Goal: Task Accomplishment & Management: Complete application form

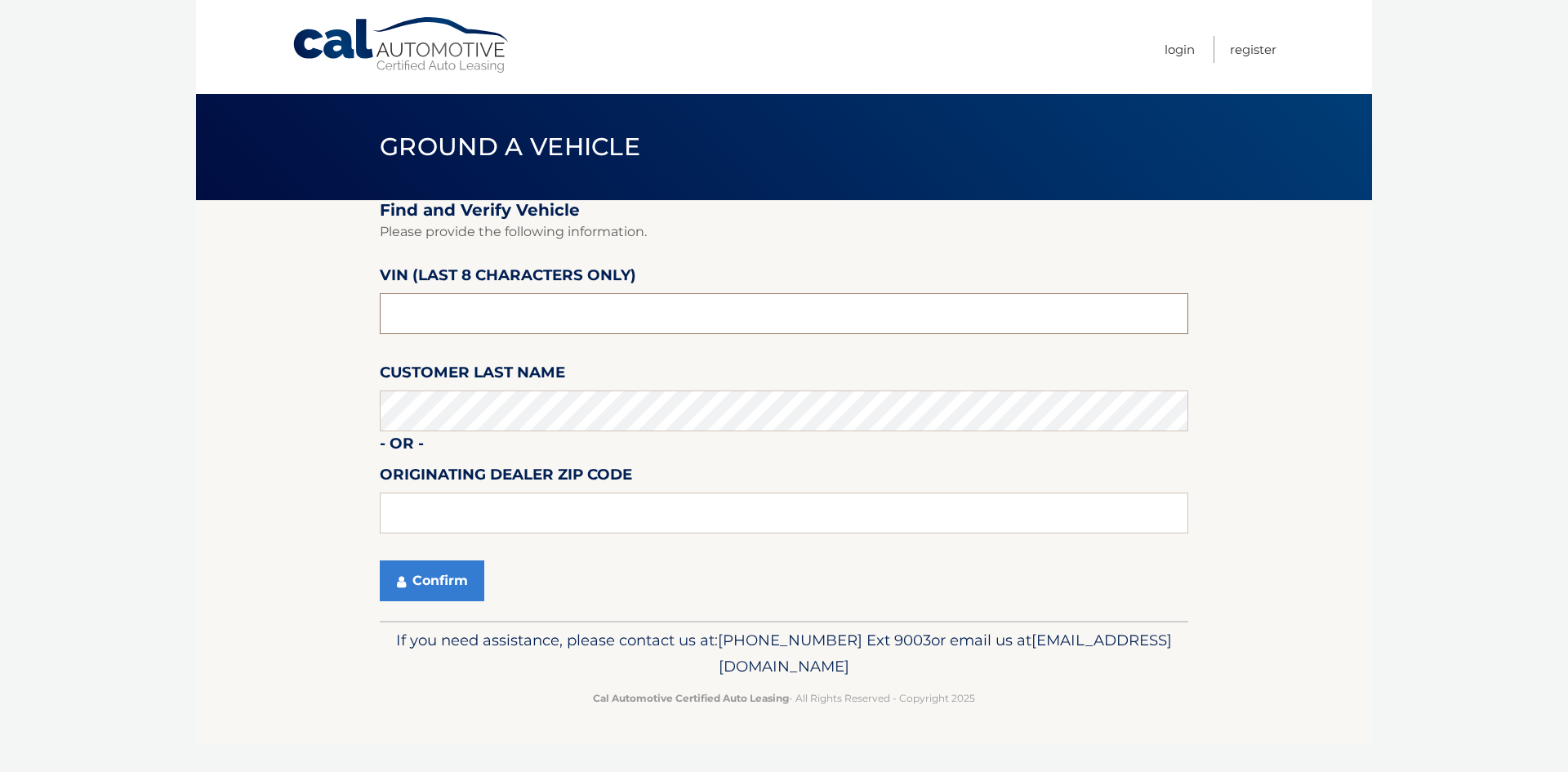
click at [432, 316] on input "text" at bounding box center [784, 313] width 809 height 41
type input "n*******"
type input "NT158798"
click at [440, 577] on button "Confirm" at bounding box center [432, 581] width 104 height 41
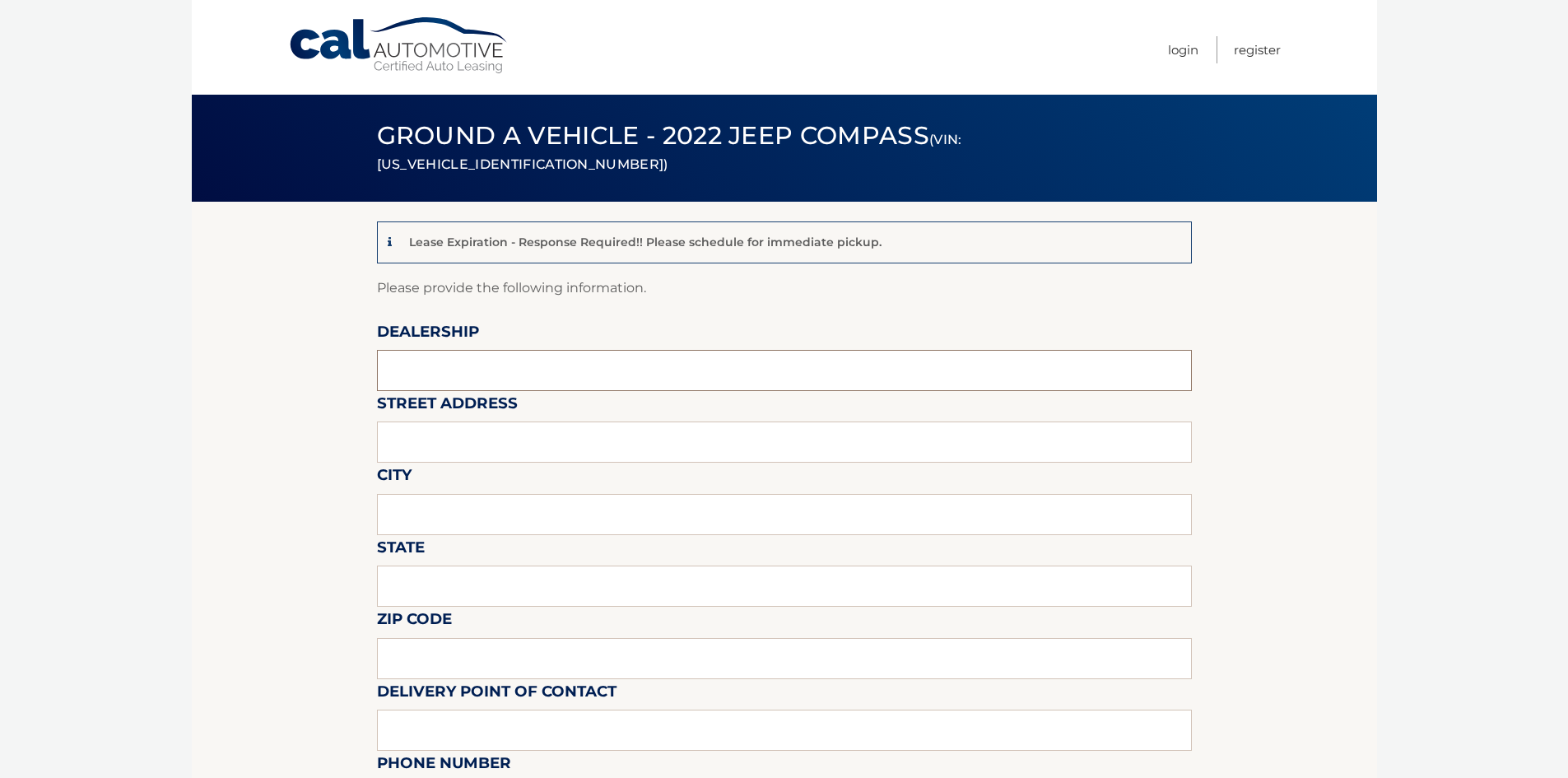
click at [458, 389] on input "text" at bounding box center [784, 370] width 815 height 42
type input "KREBS CJD"
click at [430, 439] on input "text" at bounding box center [784, 442] width 815 height 42
type input "100 KREBS DRIVE"
click at [458, 517] on input "text" at bounding box center [784, 514] width 815 height 42
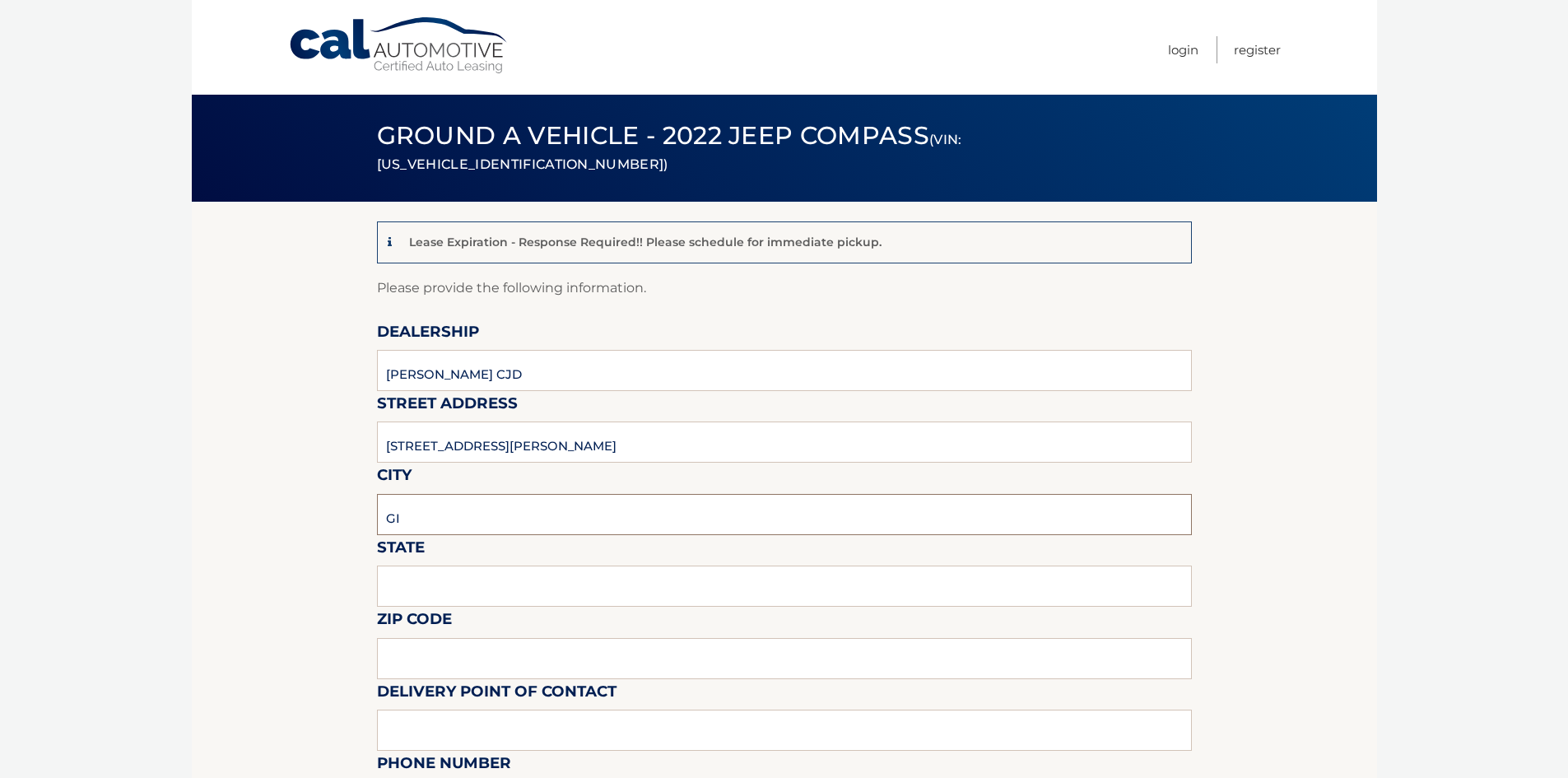
type input "GIBSONIA"
click at [454, 597] on input "text" at bounding box center [784, 586] width 815 height 42
type input "PA"
type input "15044"
type input "7244448000"
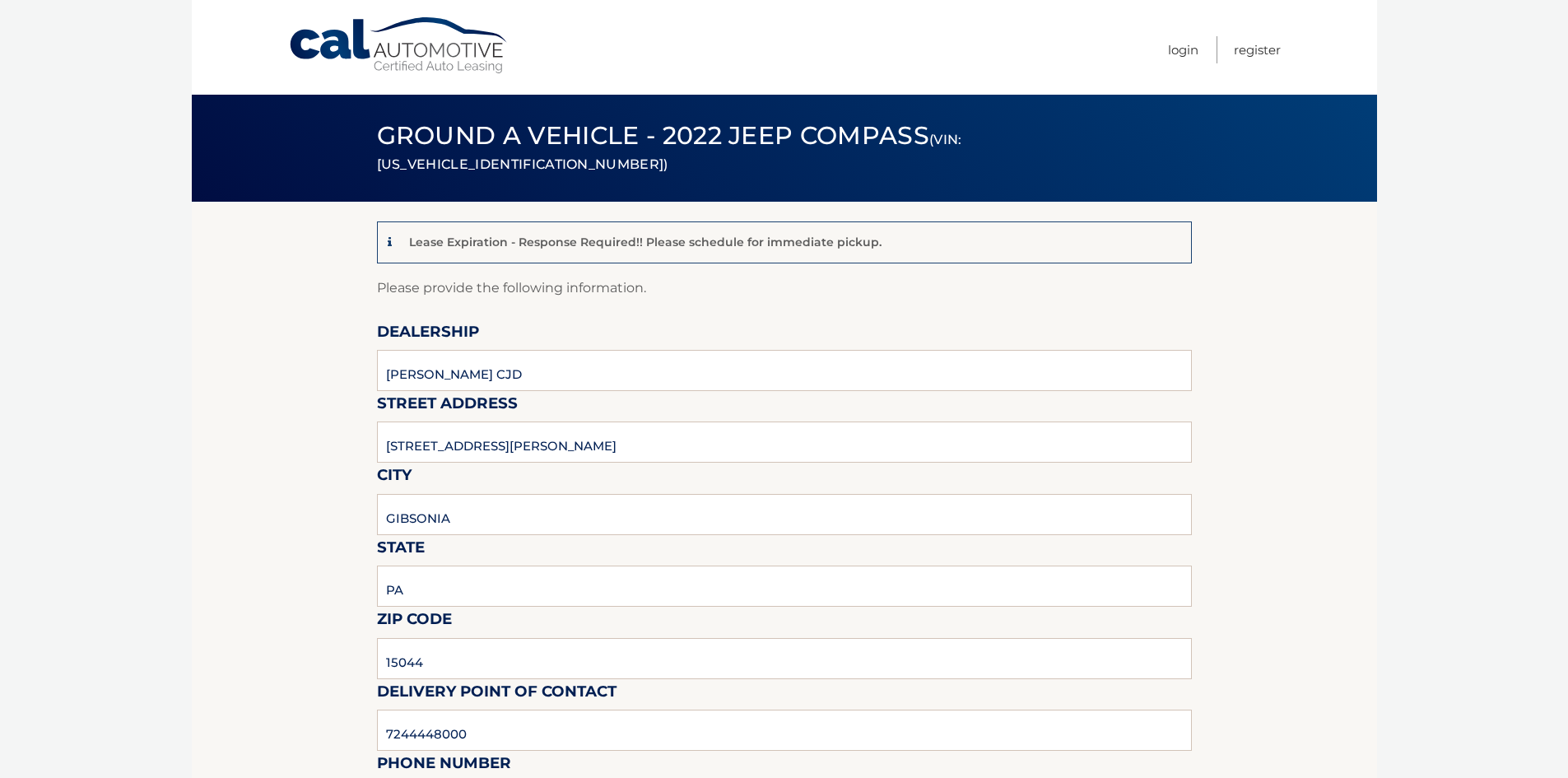
scroll to position [413, 0]
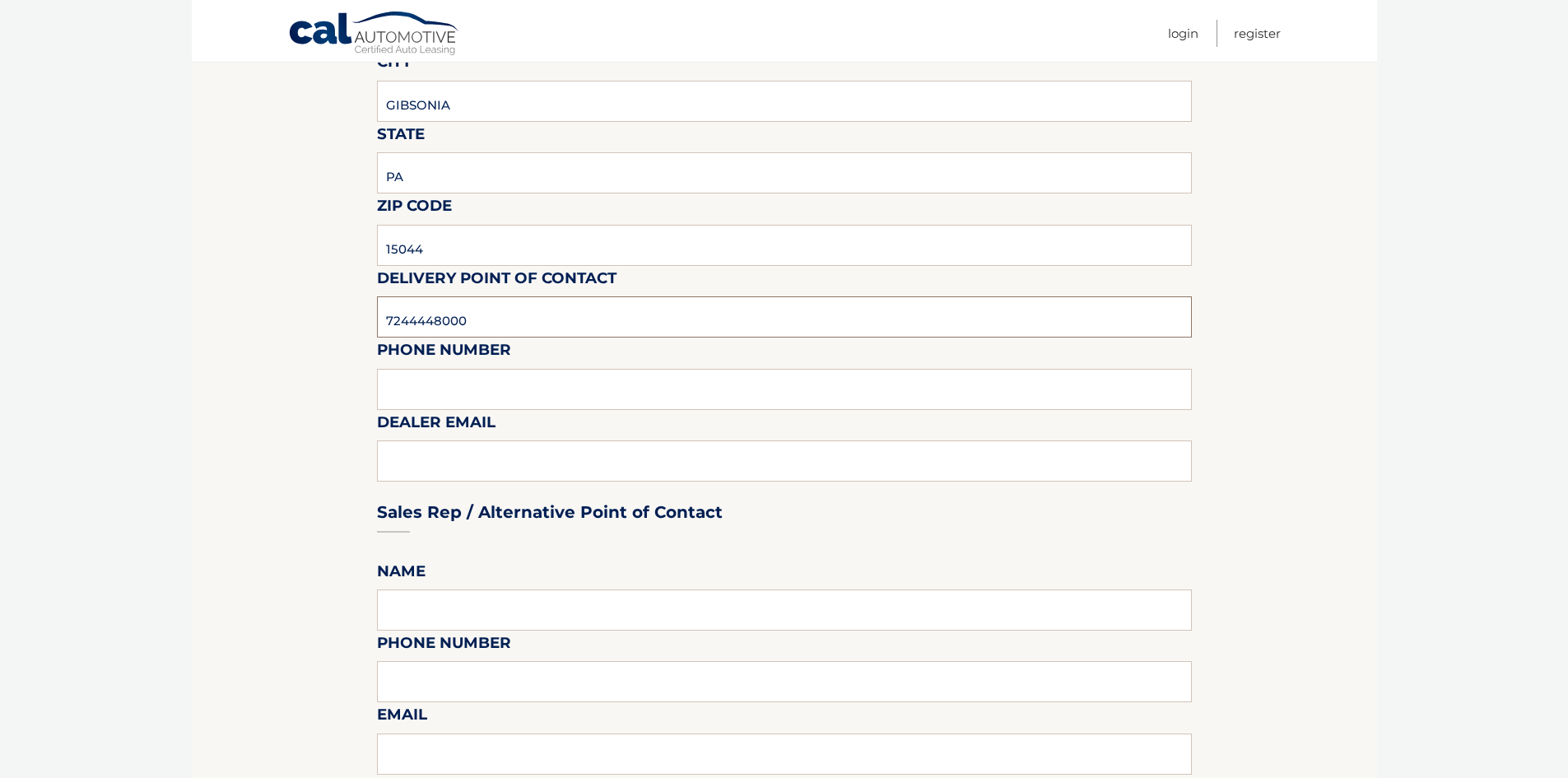
drag, startPoint x: 466, startPoint y: 323, endPoint x: 385, endPoint y: 316, distance: 81.3
click at [385, 315] on input "7244448000" at bounding box center [784, 316] width 815 height 42
paste input "7244448000"
type input "7244448000"
drag, startPoint x: 327, startPoint y: 319, endPoint x: 304, endPoint y: 310, distance: 24.7
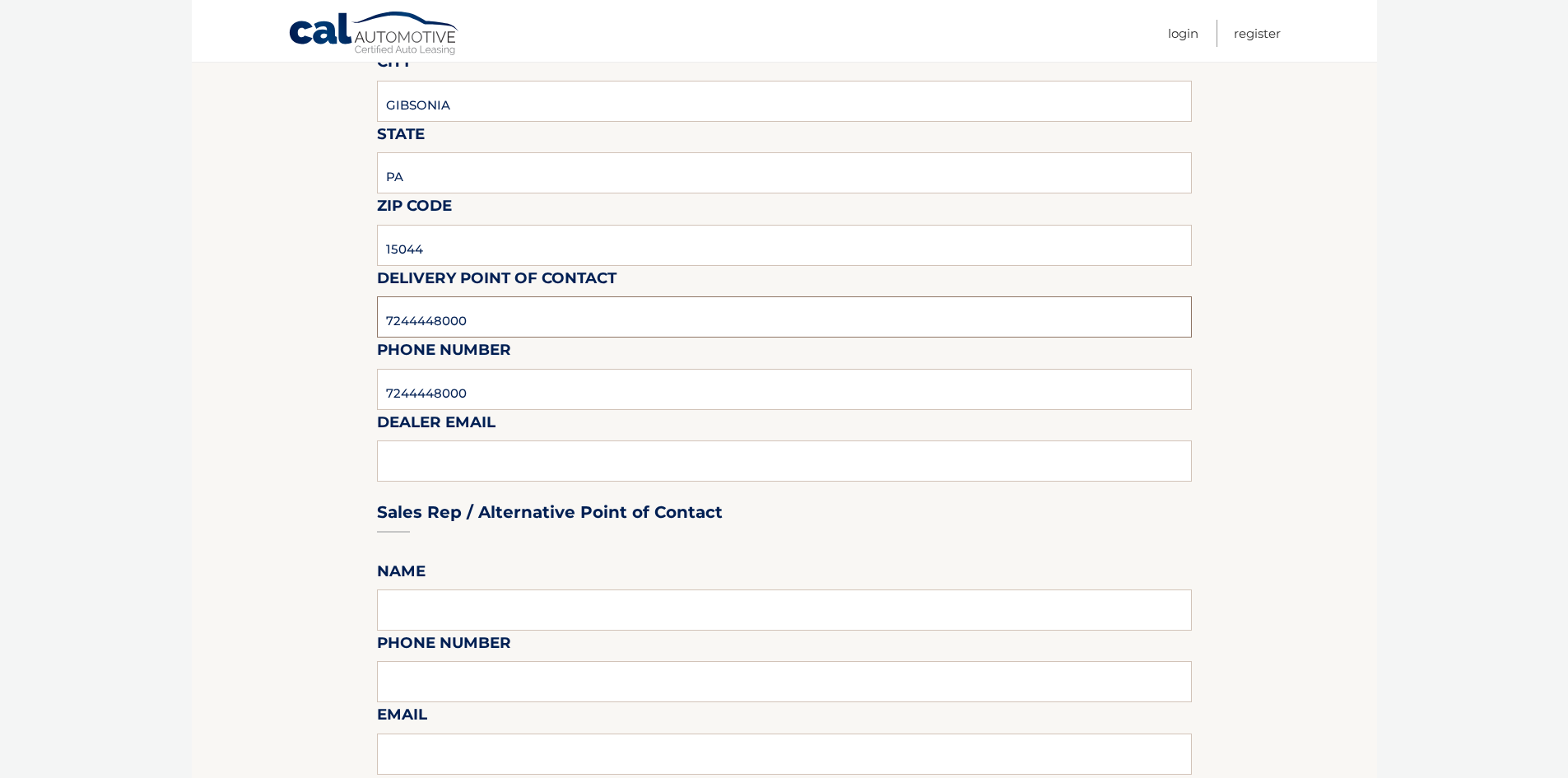
click at [304, 317] on section "Lease Expiration - Response Required!! Please schedule for immediate pickup. Pl…" at bounding box center [784, 691] width 1185 height 1804
type input "BRIAN"
type input "BBOYLE@KREBSCJD.COM"
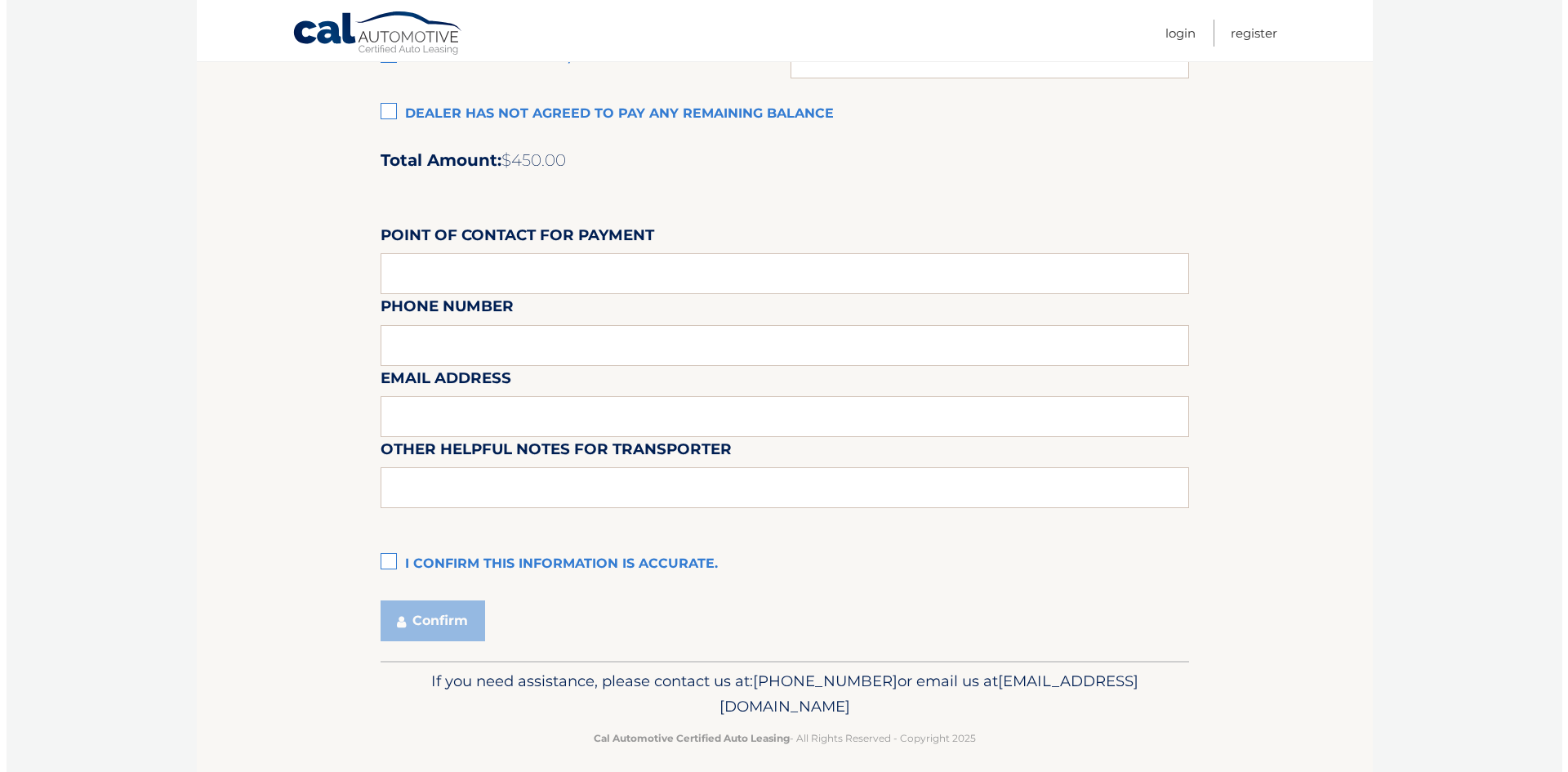
scroll to position [1342, 0]
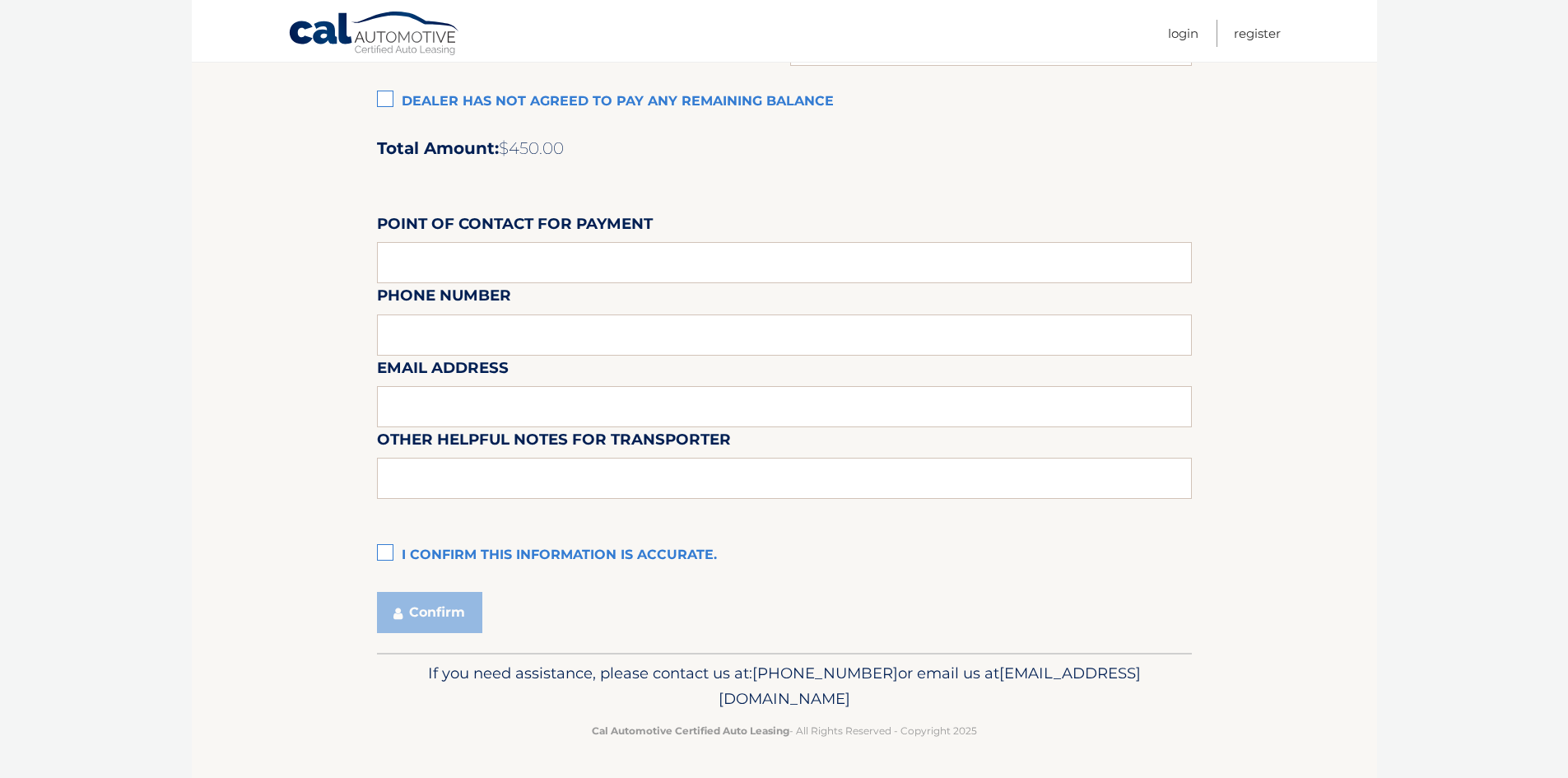
click at [386, 549] on label "I confirm this information is accurate." at bounding box center [784, 556] width 815 height 33
click at [0, 0] on input "I confirm this information is accurate." at bounding box center [0, 0] width 0 height 0
click at [436, 613] on button "Confirm" at bounding box center [429, 613] width 105 height 42
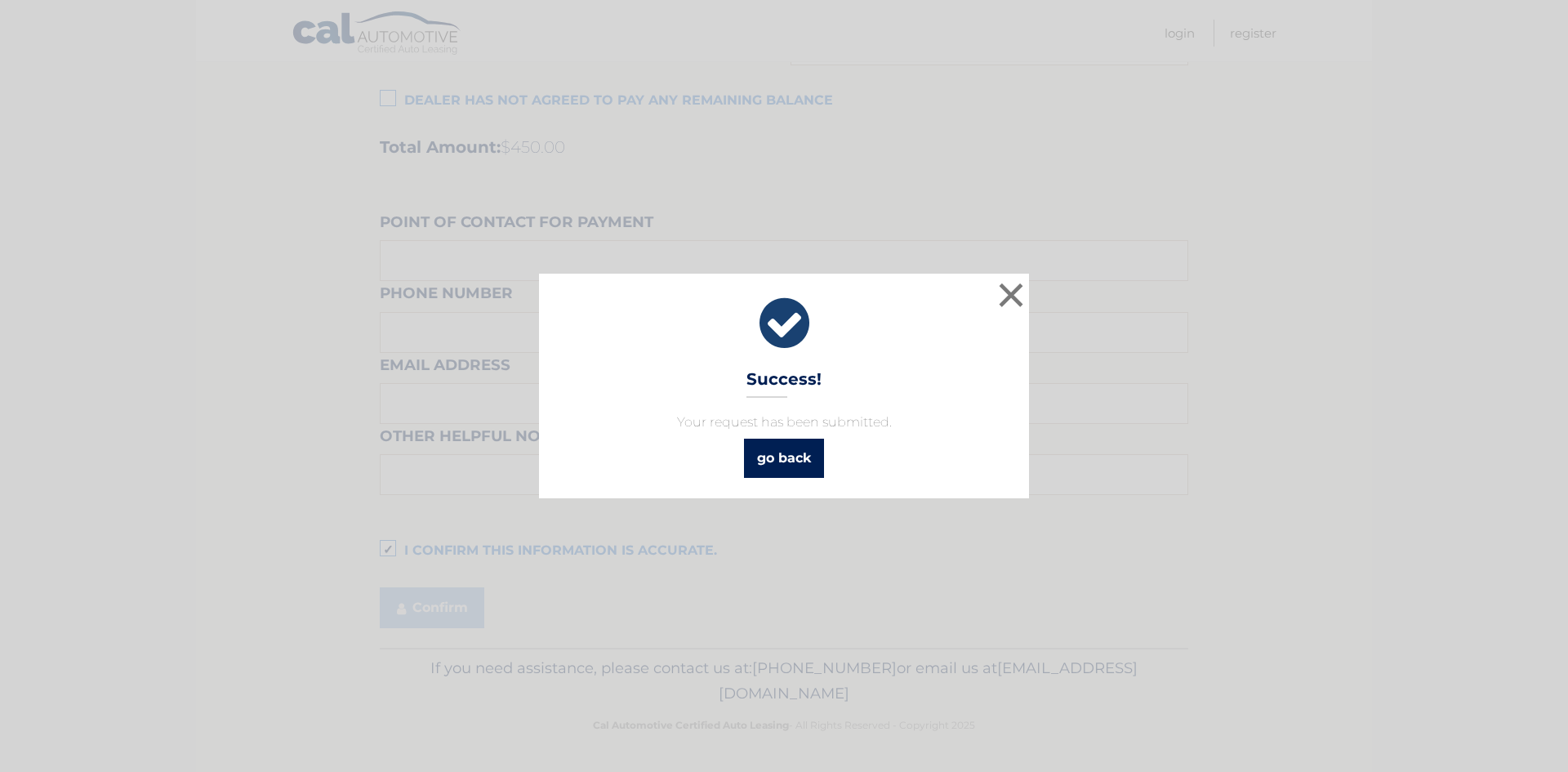
click at [769, 454] on link "go back" at bounding box center [784, 458] width 80 height 40
